Goal: Task Accomplishment & Management: Manage account settings

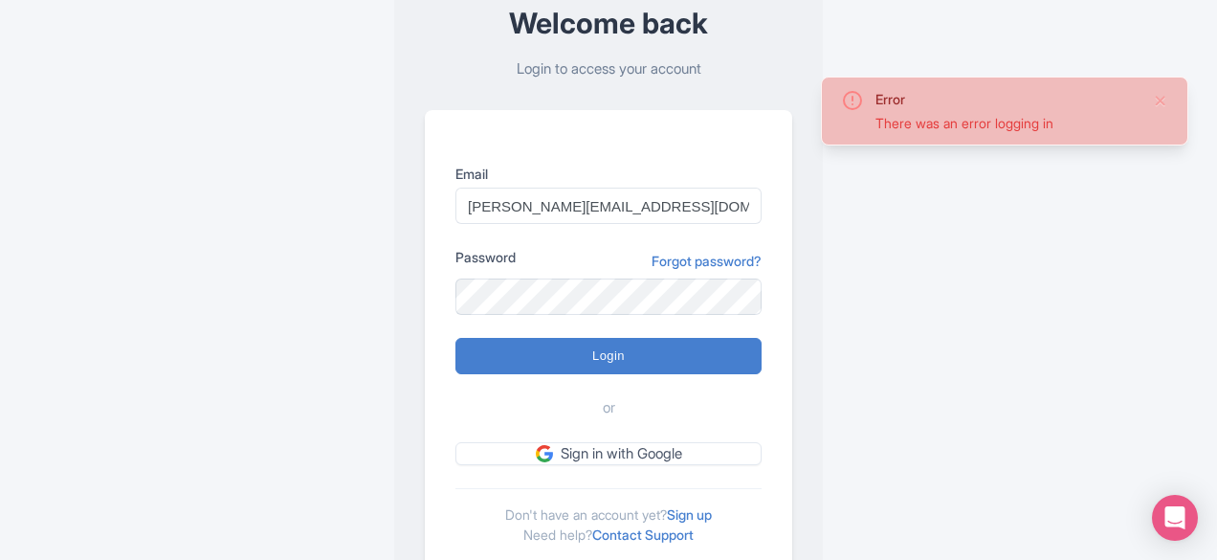
scroll to position [186, 0]
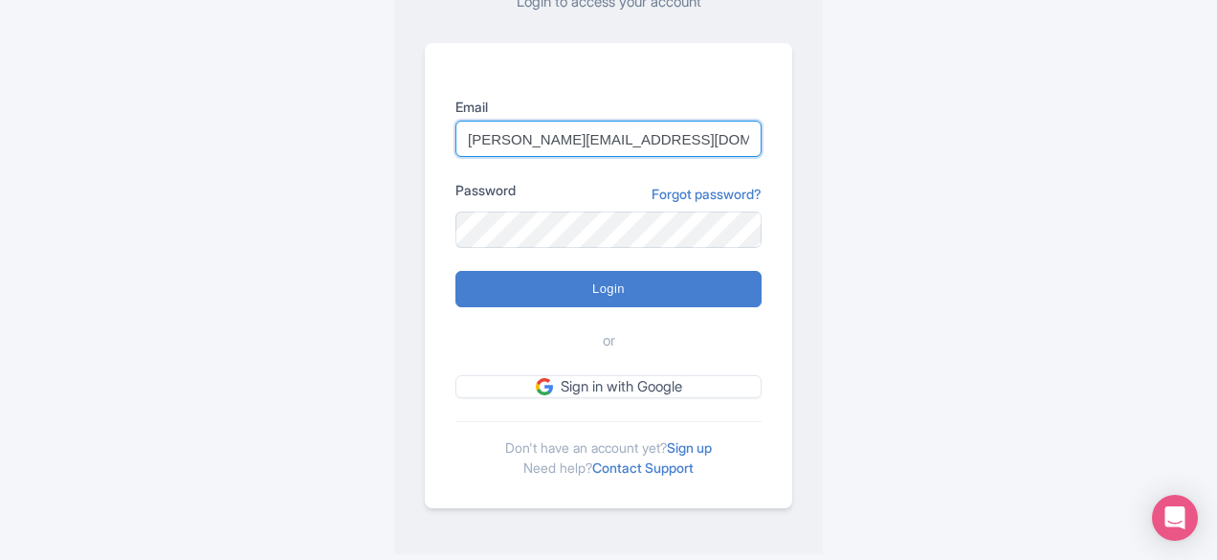
drag, startPoint x: 614, startPoint y: 137, endPoint x: 400, endPoint y: 154, distance: 215.0
click at [400, 154] on div "Welcome back Login to access your account Email john@findrhost.com Password For…" at bounding box center [608, 188] width 429 height 732
type input "simon@findrhost.com"
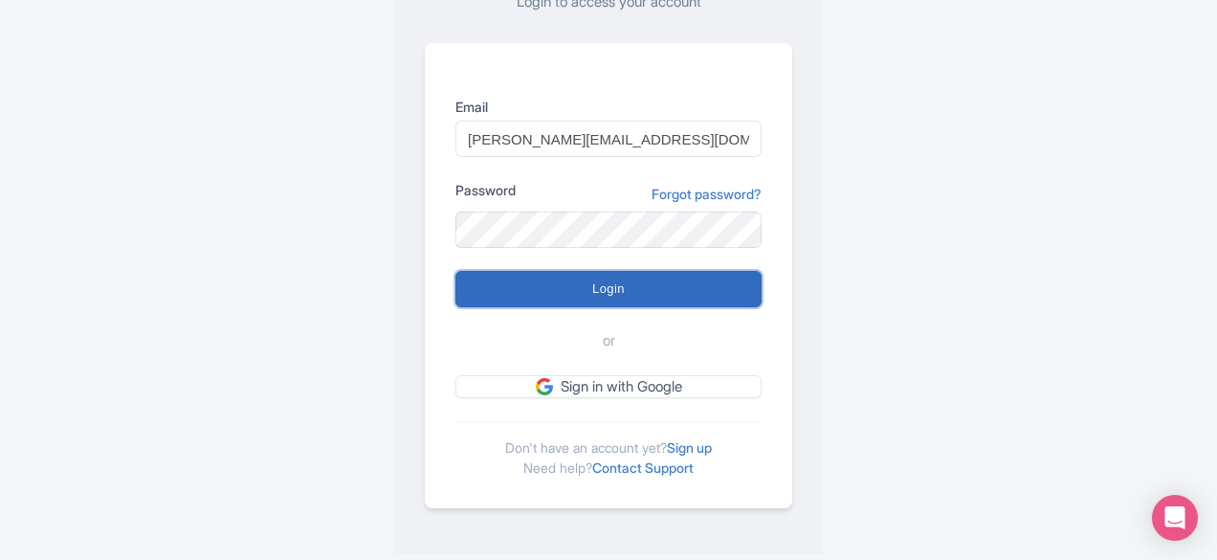
click at [563, 280] on input "Login" at bounding box center [608, 289] width 306 height 36
type input "Logging in..."
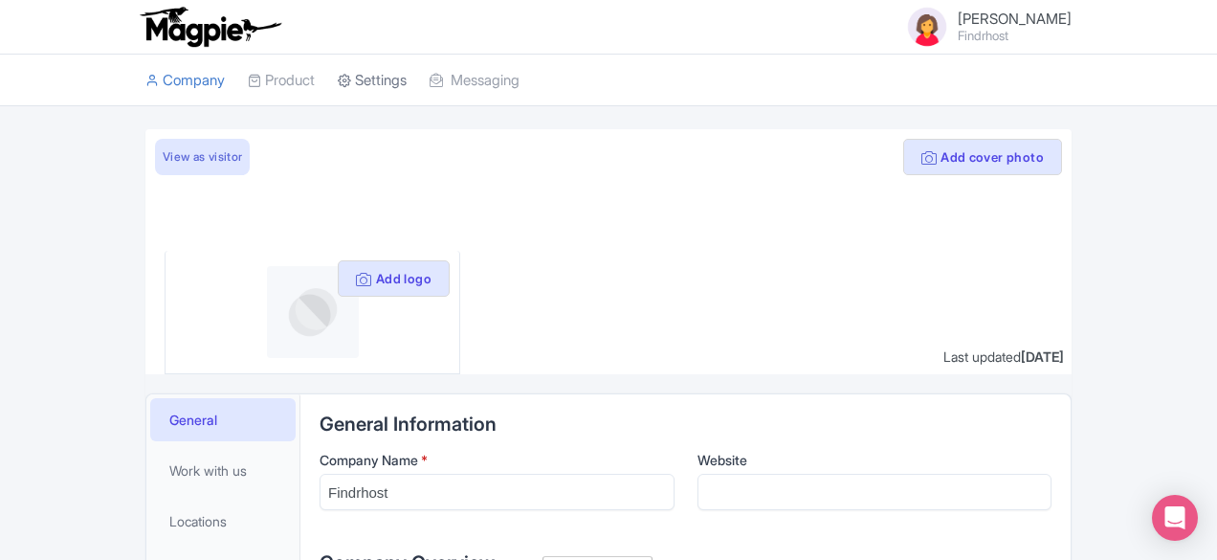
click at [338, 83] on link "Settings" at bounding box center [372, 81] width 69 height 53
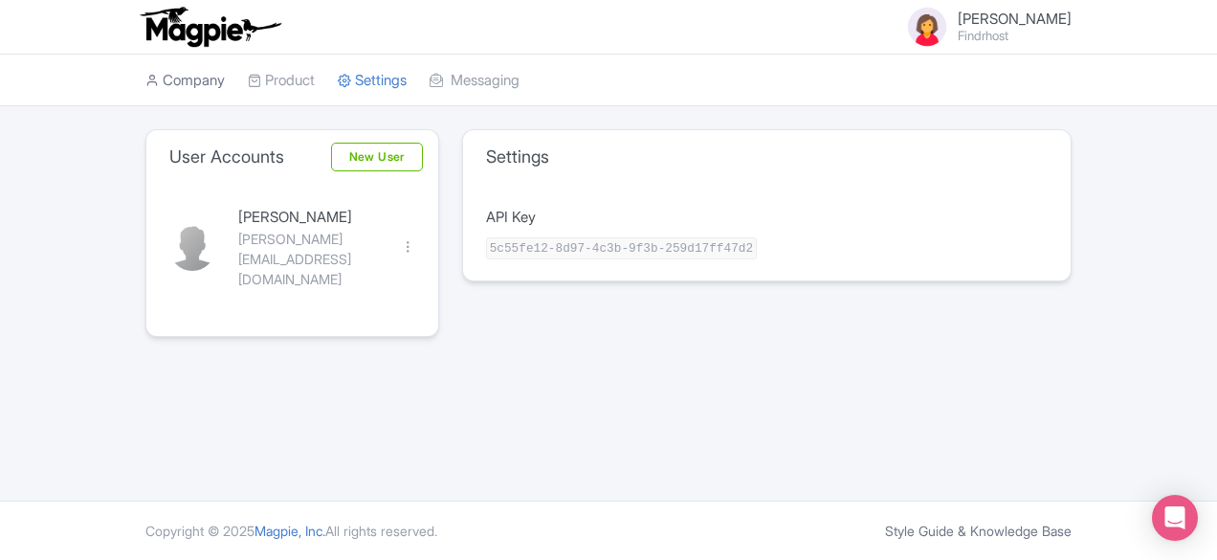
click at [145, 79] on link "Company" at bounding box center [184, 81] width 79 height 53
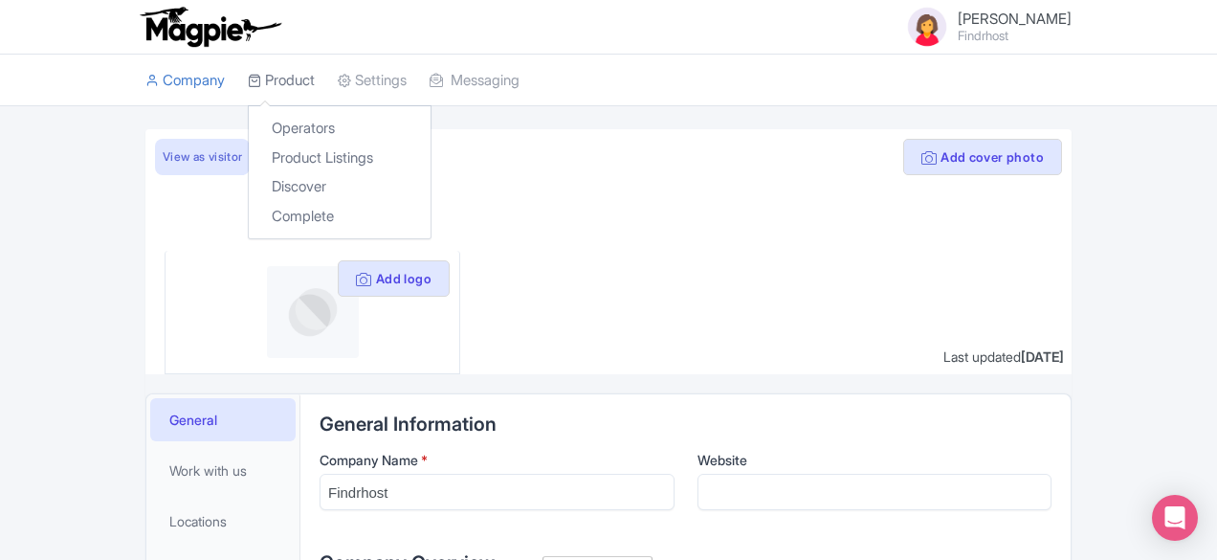
click at [248, 87] on link "Product" at bounding box center [281, 81] width 67 height 53
click at [249, 128] on link "Operators" at bounding box center [340, 129] width 182 height 30
click at [338, 83] on link "Settings" at bounding box center [372, 81] width 69 height 53
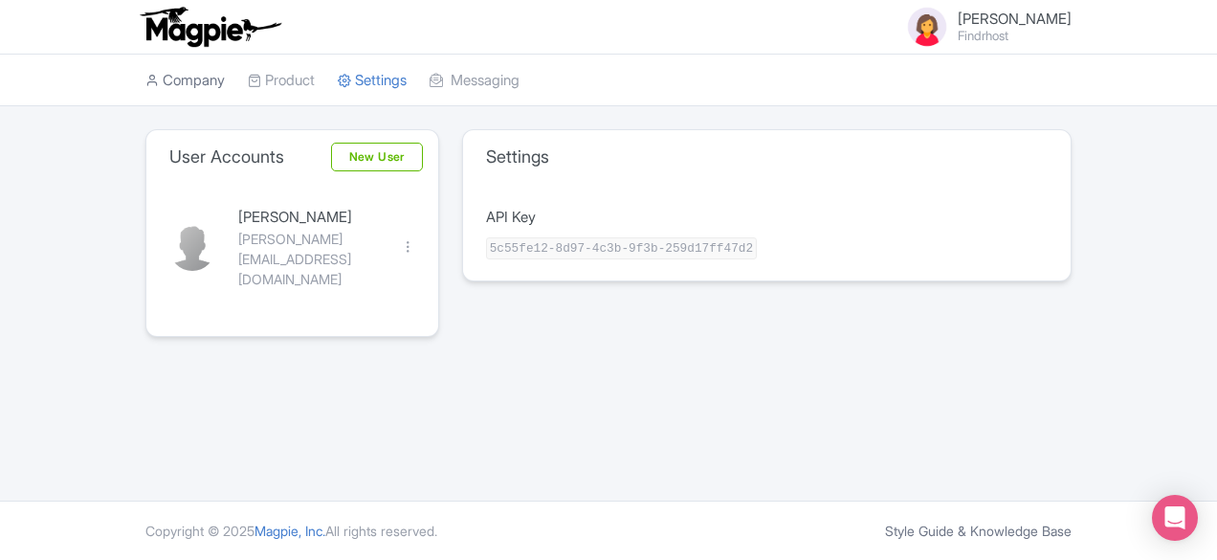
click at [145, 83] on link "Company" at bounding box center [184, 81] width 79 height 53
